Goal: Transaction & Acquisition: Subscribe to service/newsletter

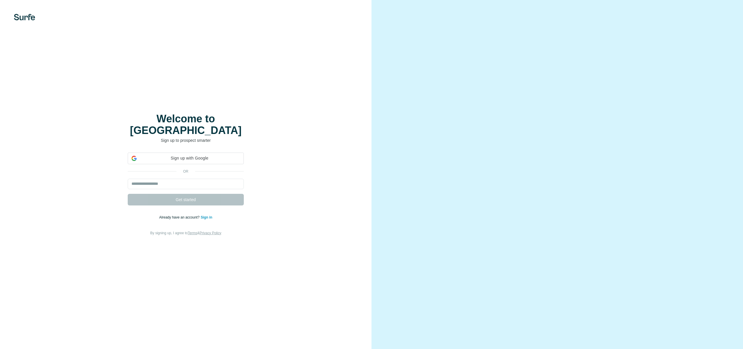
click at [184, 155] on span "Sign up with Google" at bounding box center [189, 158] width 101 height 6
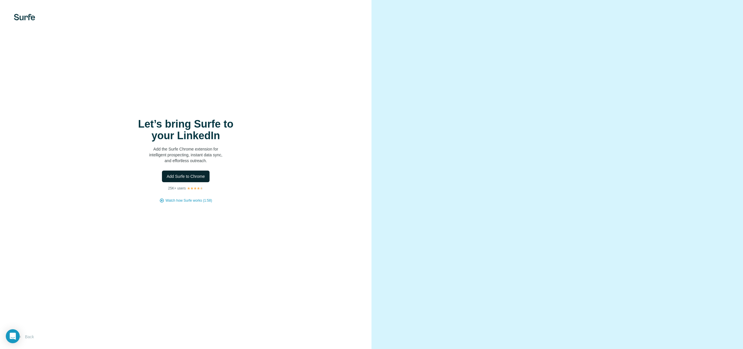
click at [189, 178] on span "Add Surfe to Chrome" at bounding box center [186, 176] width 38 height 6
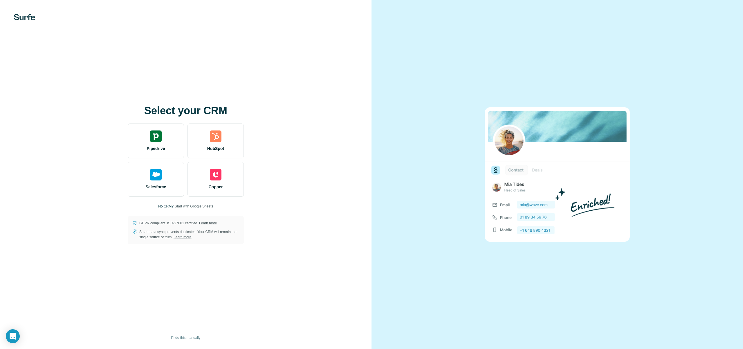
click at [201, 205] on span "Start with Google Sheets" at bounding box center [194, 205] width 39 height 5
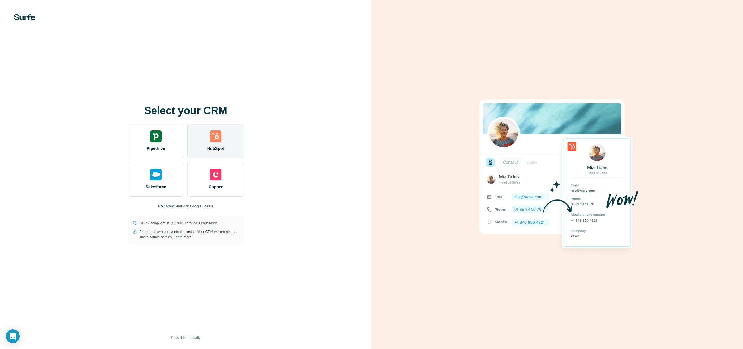
click at [225, 144] on div "HubSpot" at bounding box center [215, 140] width 56 height 35
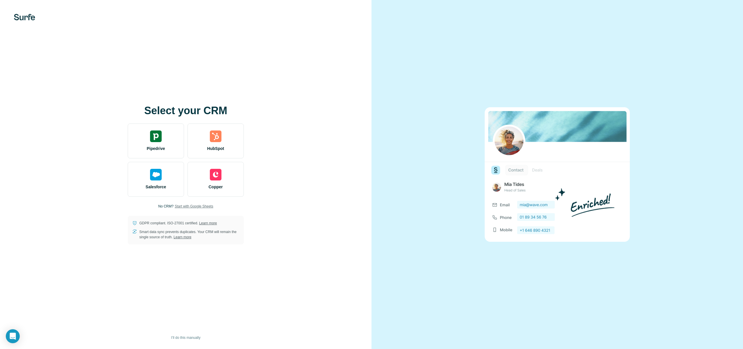
click at [195, 205] on span "Start with Google Sheets" at bounding box center [194, 205] width 39 height 5
